Goal: Find specific page/section: Find specific page/section

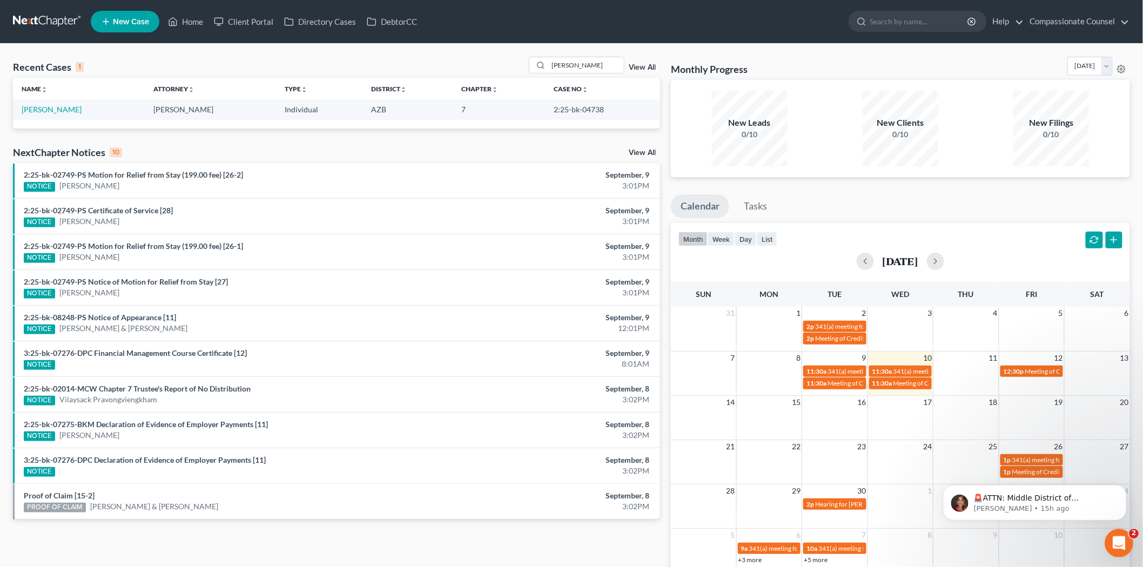
click at [1116, 542] on icon "Open Intercom Messenger" at bounding box center [1118, 542] width 18 height 18
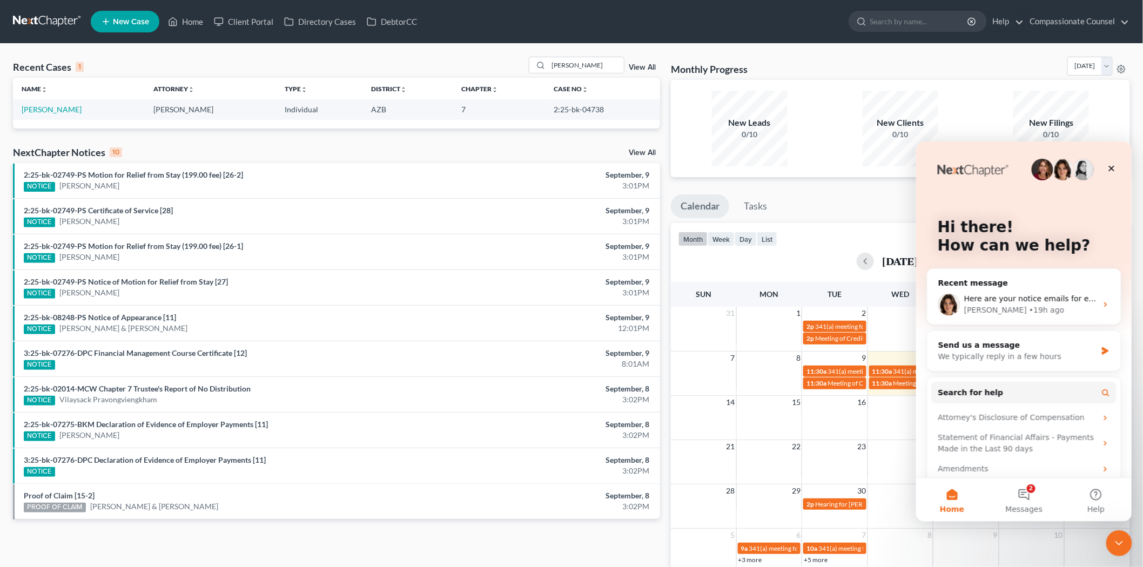
scroll to position [31, 0]
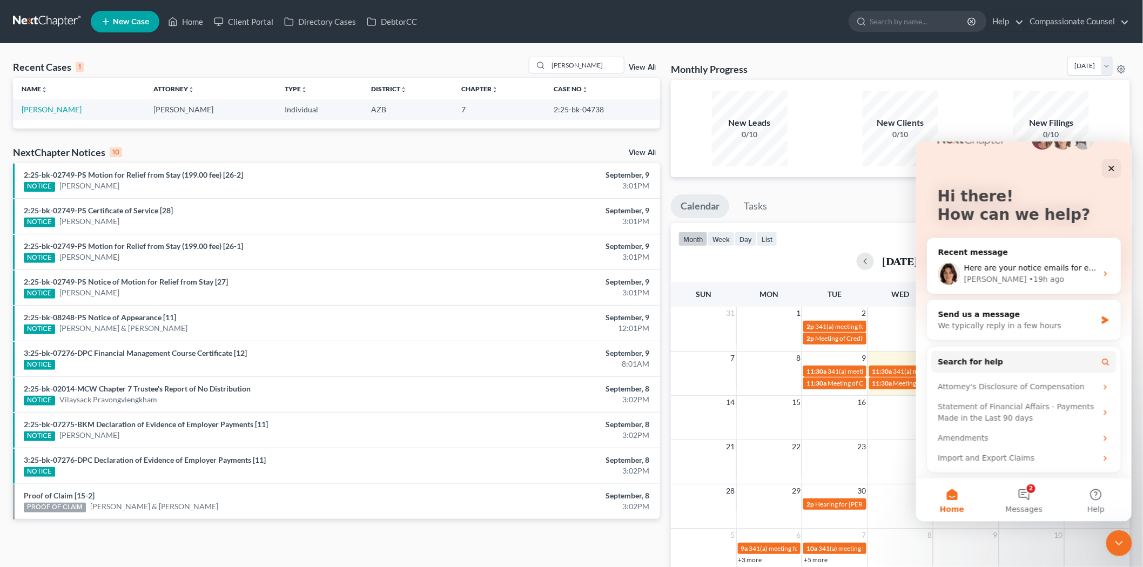
drag, startPoint x: 1128, startPoint y: 368, endPoint x: 2049, endPoint y: 693, distance: 976.9
click at [1024, 492] on button "2 Messages" at bounding box center [1024, 499] width 72 height 43
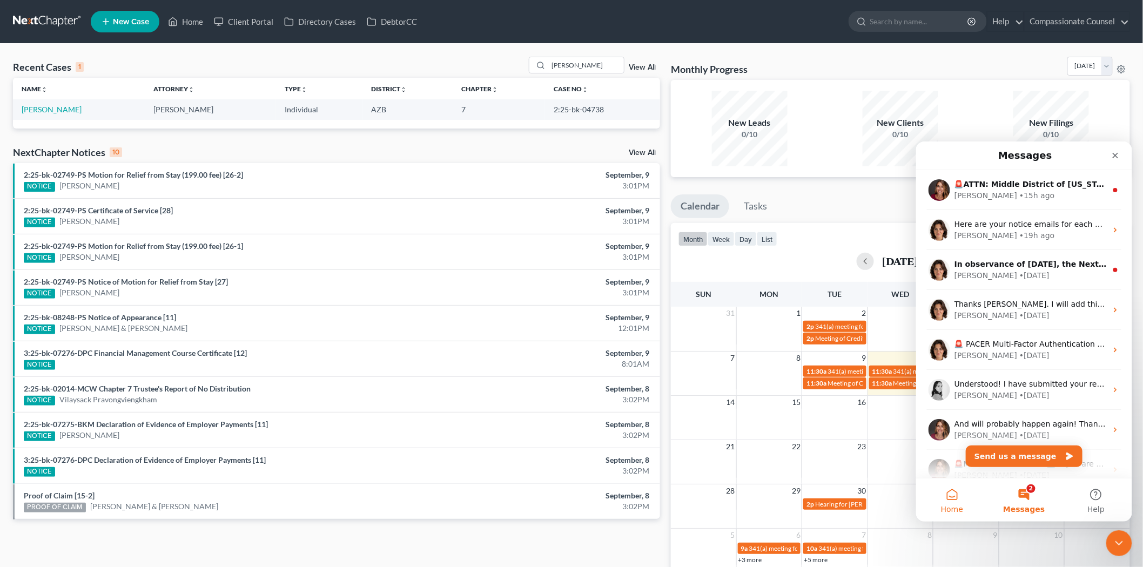
click at [951, 495] on button "Home" at bounding box center [952, 499] width 72 height 43
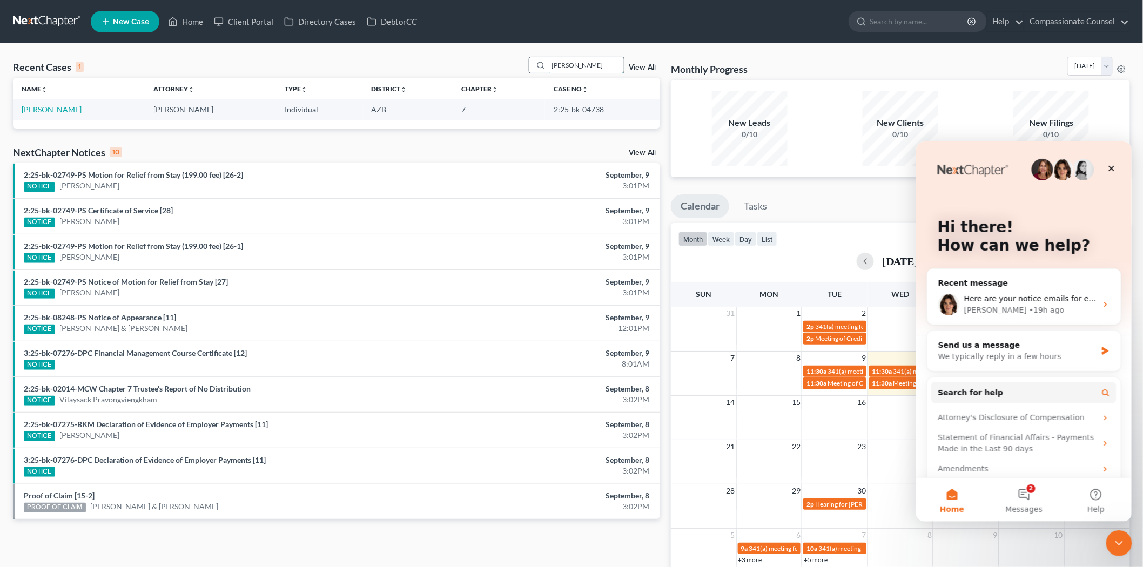
click at [584, 63] on input "[PERSON_NAME]" at bounding box center [586, 65] width 76 height 16
type input "o"
click at [200, 17] on link "Home" at bounding box center [186, 21] width 46 height 19
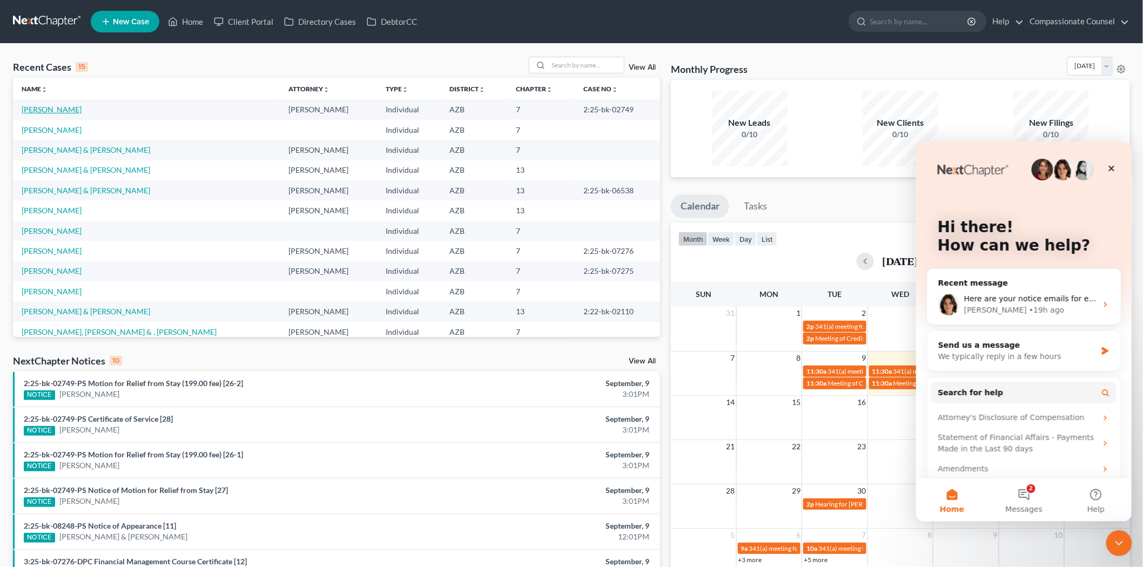
click at [54, 108] on link "[PERSON_NAME]" at bounding box center [52, 109] width 60 height 9
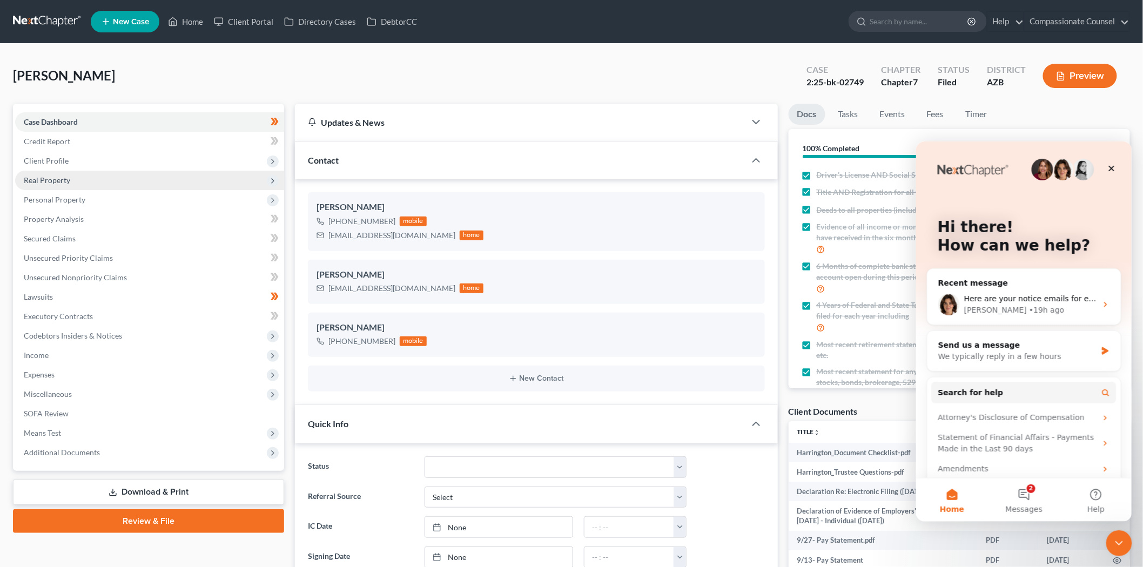
click at [58, 179] on span "Real Property" at bounding box center [47, 180] width 46 height 9
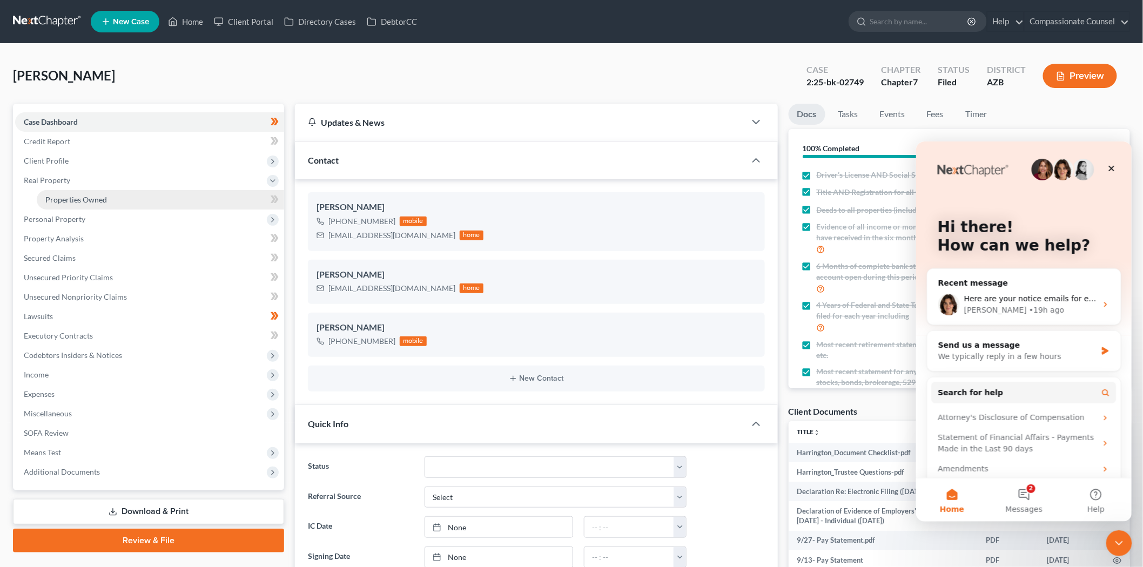
click at [64, 195] on span "Properties Owned" at bounding box center [76, 199] width 62 height 9
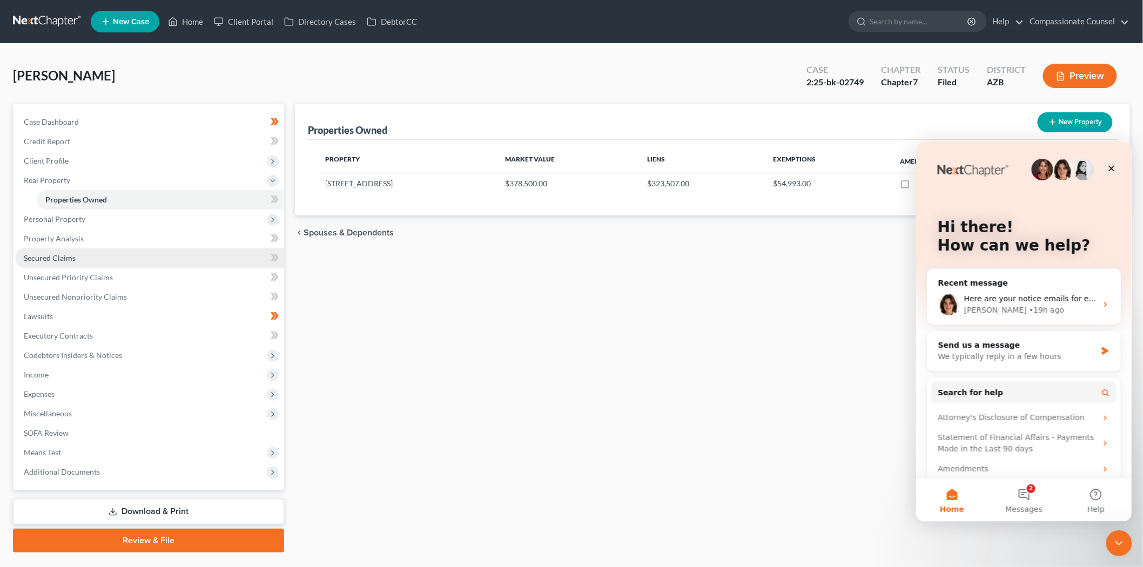
click at [57, 253] on span "Secured Claims" at bounding box center [50, 257] width 52 height 9
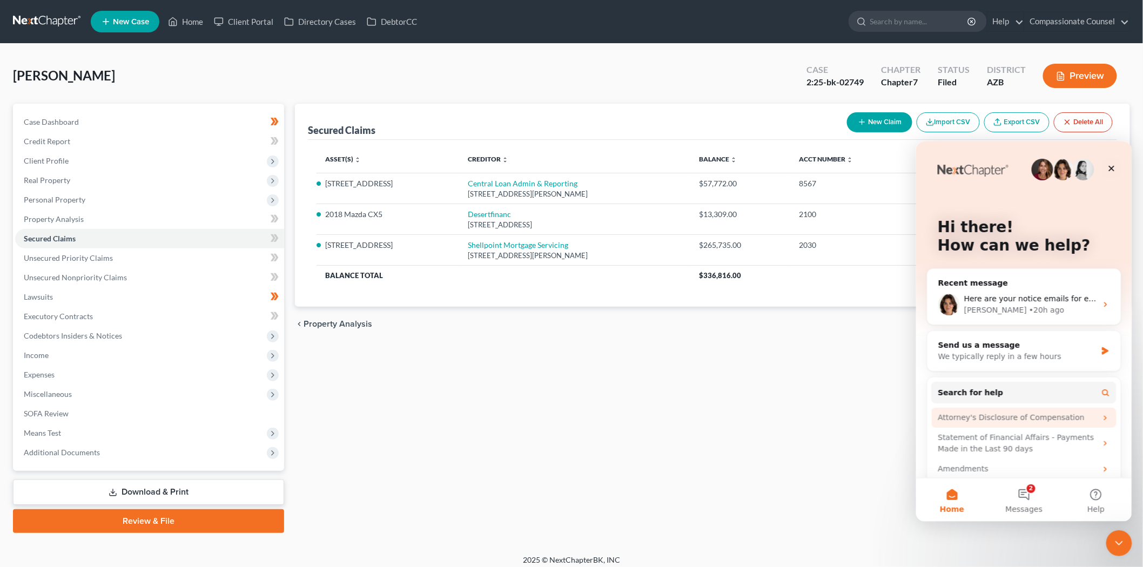
scroll to position [31, 0]
